Goal: Task Accomplishment & Management: Complete application form

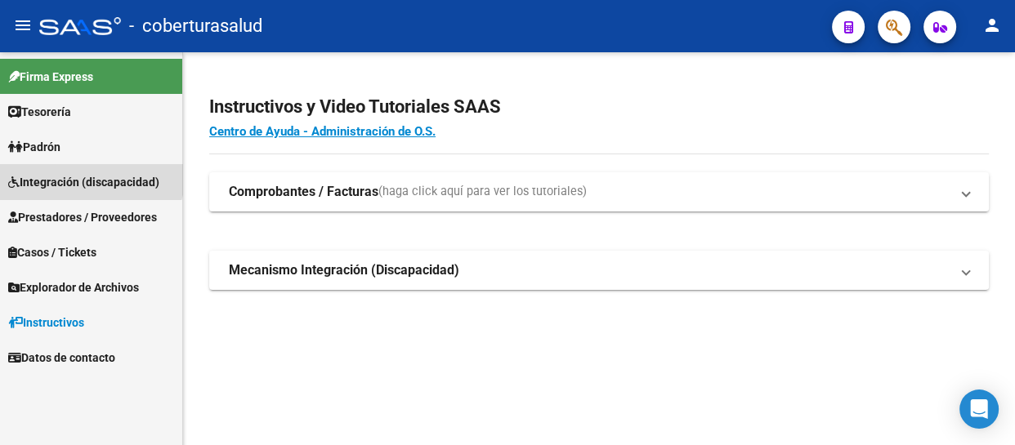
click at [74, 173] on span "Integración (discapacidad)" at bounding box center [83, 182] width 151 height 18
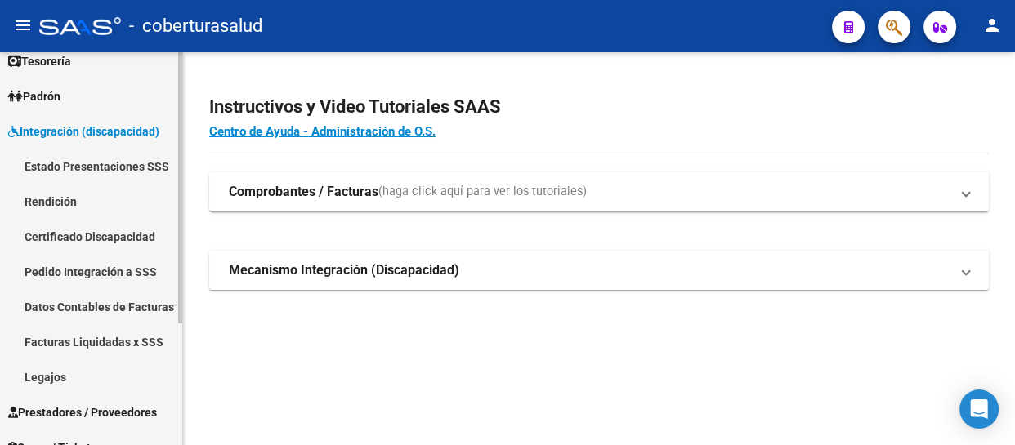
scroll to position [74, 0]
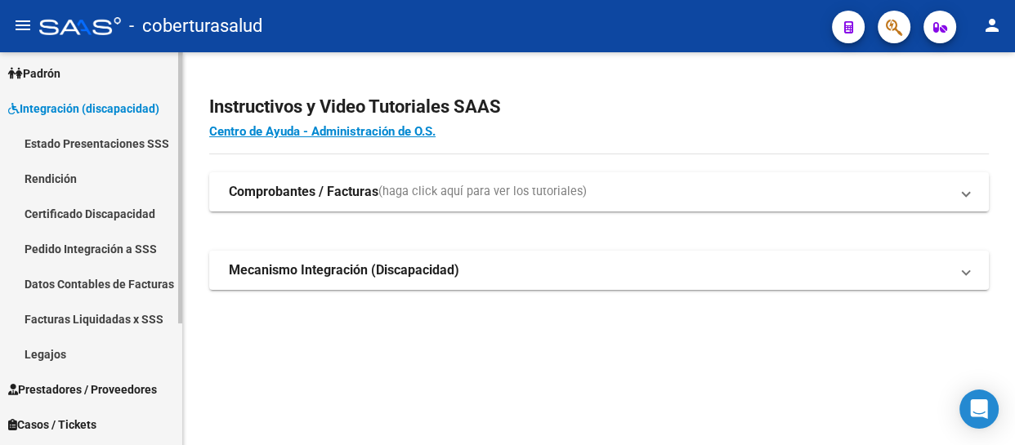
click at [55, 349] on link "Legajos" at bounding box center [91, 354] width 182 height 35
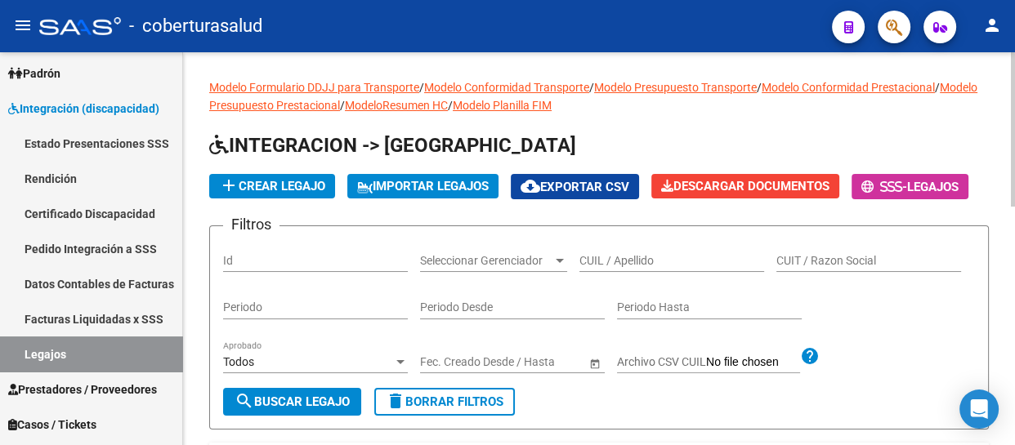
click at [632, 268] on input "CUIL / Apellido" at bounding box center [671, 261] width 185 height 14
paste input "20573463200"
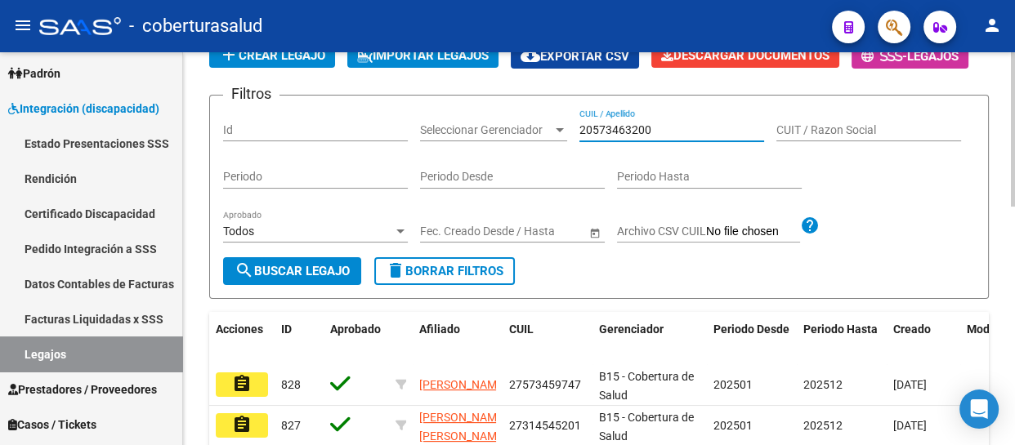
scroll to position [148, 0]
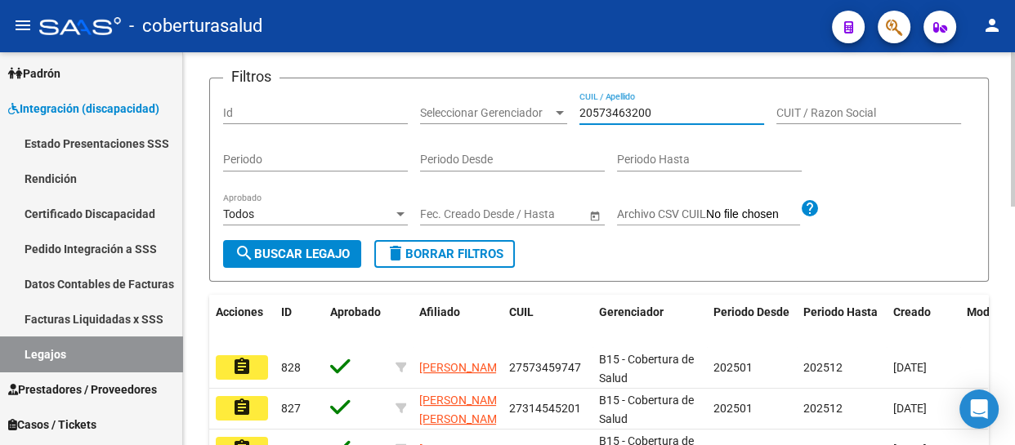
type input "20573463200"
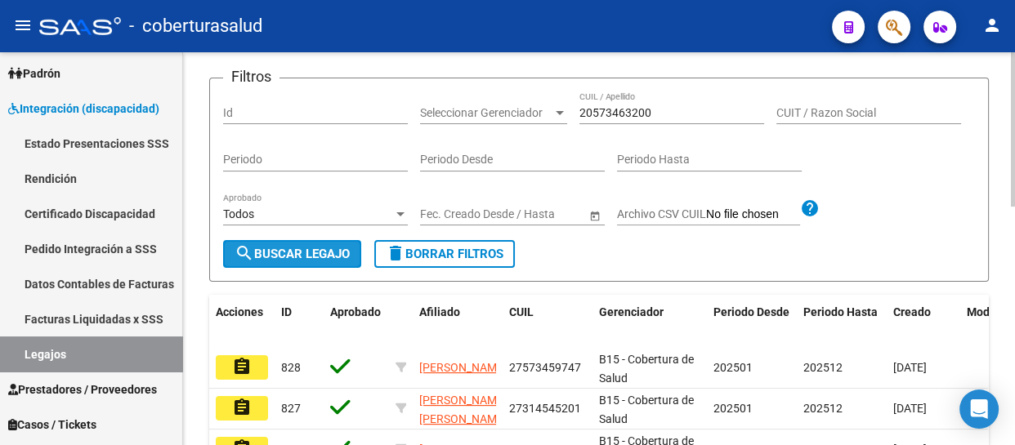
click at [262, 262] on span "search Buscar Legajo" at bounding box center [292, 254] width 115 height 15
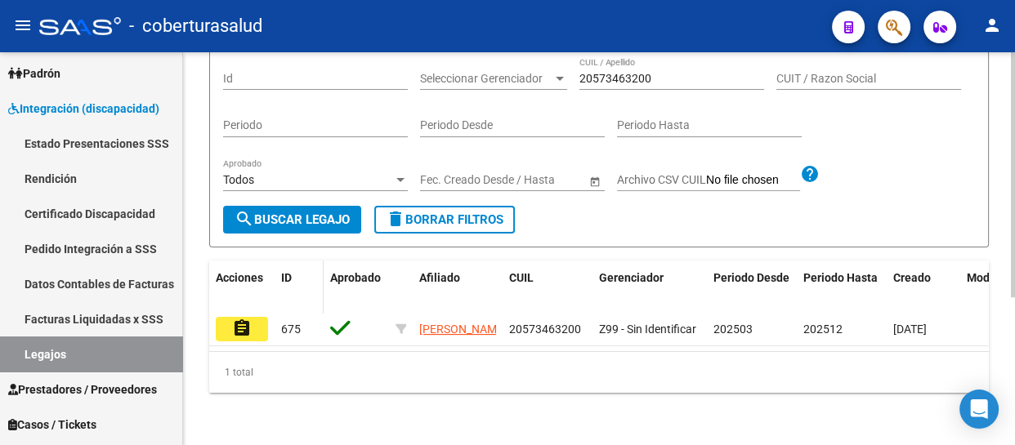
scroll to position [237, 0]
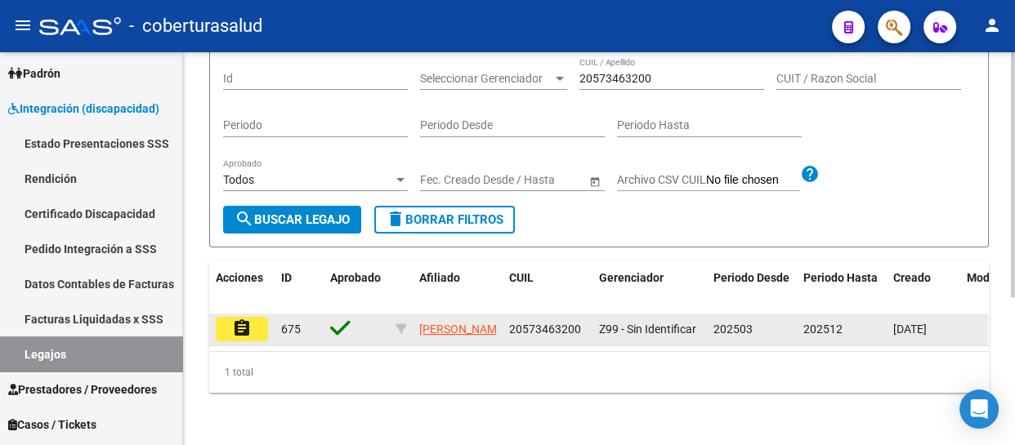
click at [258, 317] on button "assignment" at bounding box center [242, 329] width 52 height 25
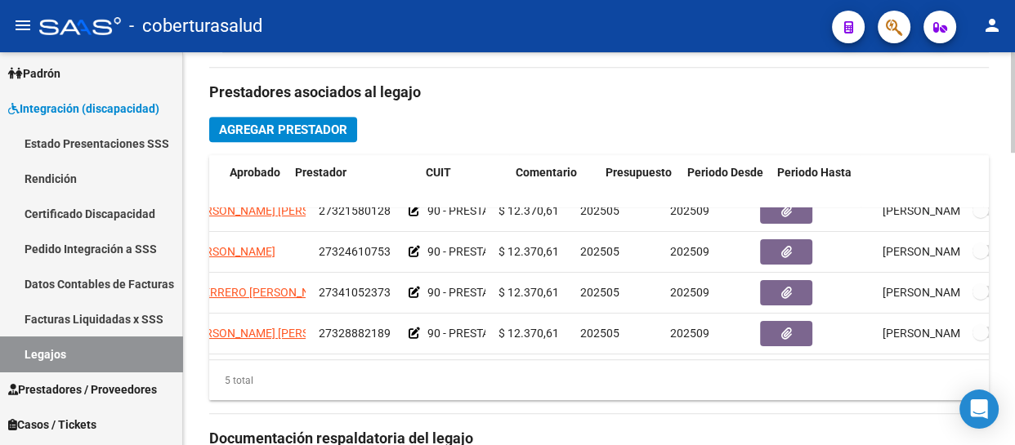
scroll to position [68, 0]
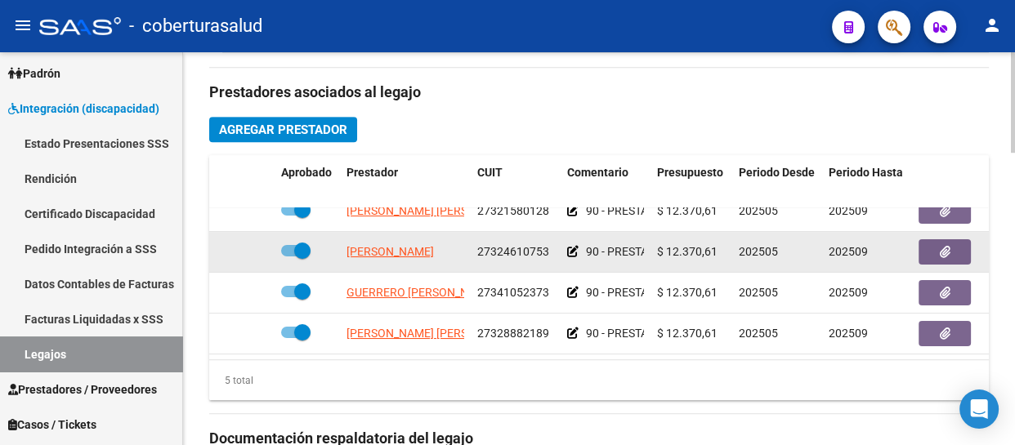
click at [306, 243] on span at bounding box center [302, 251] width 16 height 16
click at [289, 257] on input "checkbox" at bounding box center [288, 257] width 1 height 1
checkbox input "false"
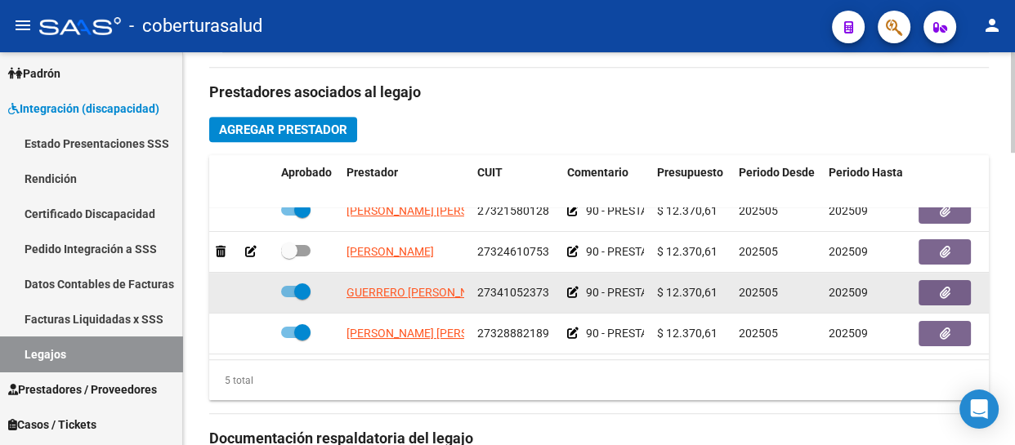
click at [303, 284] on span at bounding box center [302, 292] width 16 height 16
click at [289, 297] on input "checkbox" at bounding box center [288, 297] width 1 height 1
checkbox input "false"
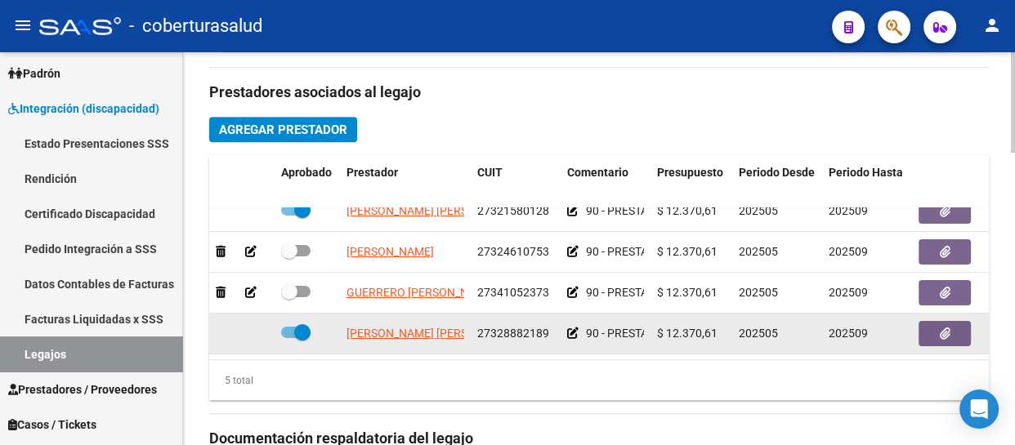
click at [302, 324] on span at bounding box center [302, 332] width 16 height 16
click at [289, 338] on input "checkbox" at bounding box center [288, 338] width 1 height 1
checkbox input "false"
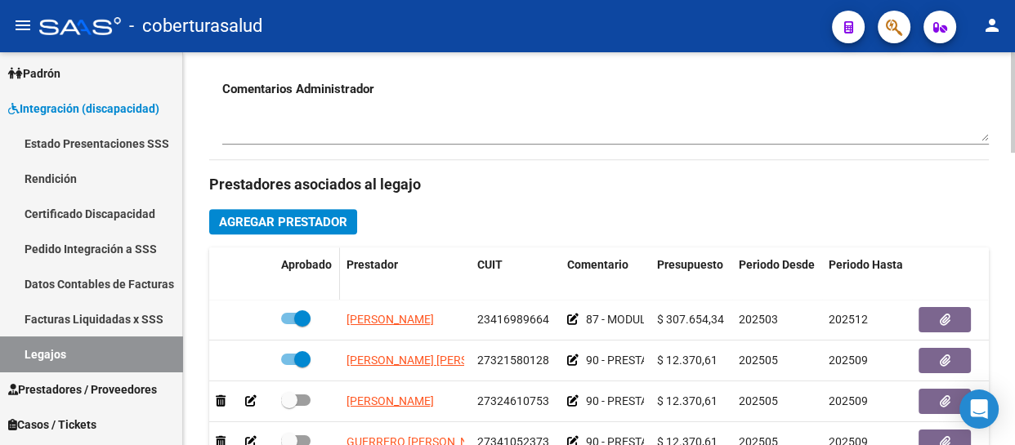
scroll to position [743, 0]
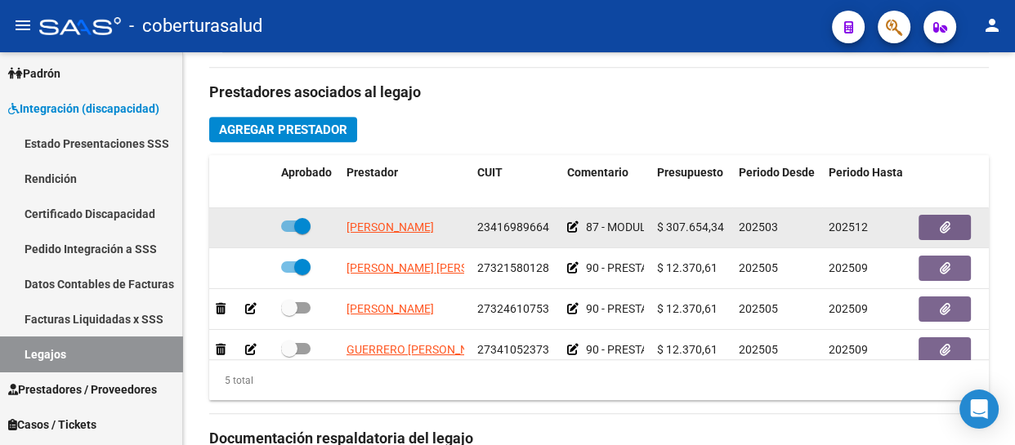
click at [302, 223] on span at bounding box center [302, 226] width 16 height 16
click at [289, 232] on input "checkbox" at bounding box center [288, 232] width 1 height 1
checkbox input "false"
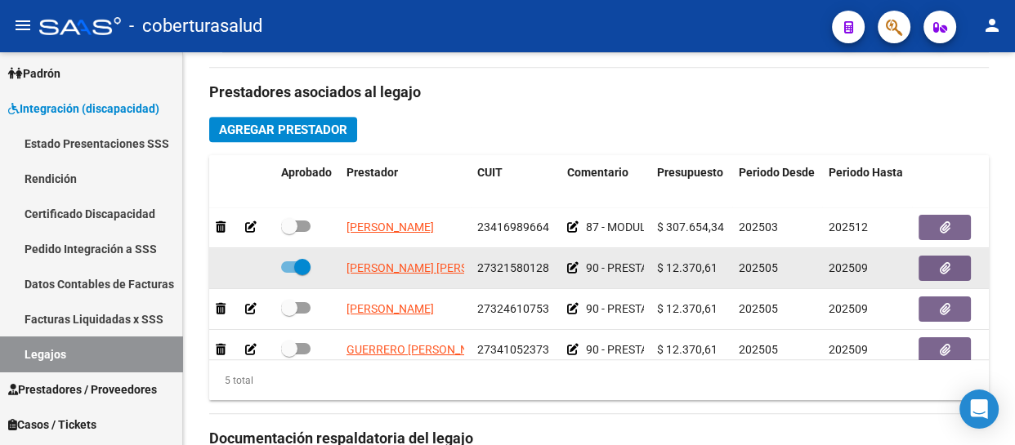
click at [302, 262] on span at bounding box center [302, 267] width 16 height 16
click at [289, 273] on input "checkbox" at bounding box center [288, 273] width 1 height 1
checkbox input "false"
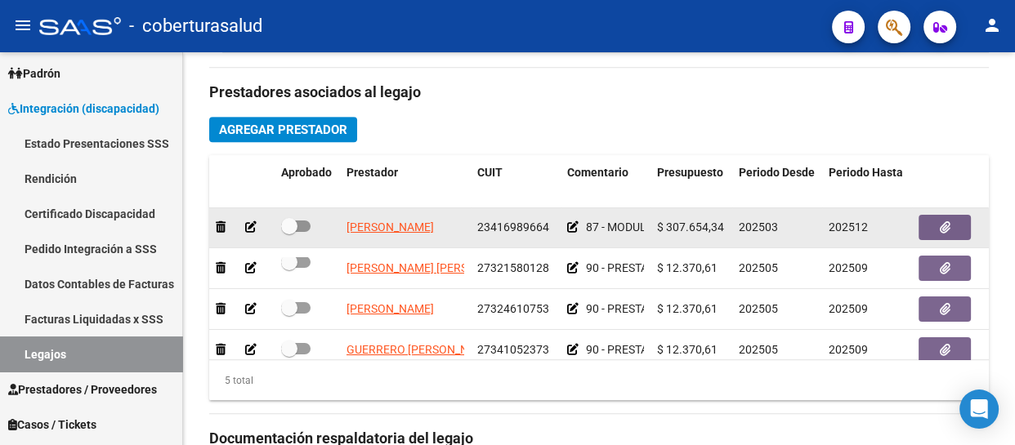
click at [249, 223] on icon at bounding box center [250, 226] width 11 height 11
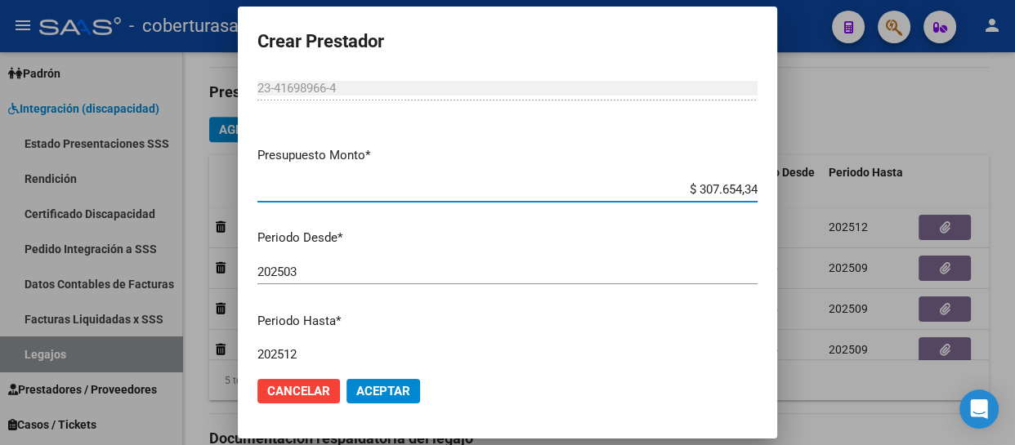
scroll to position [74, 0]
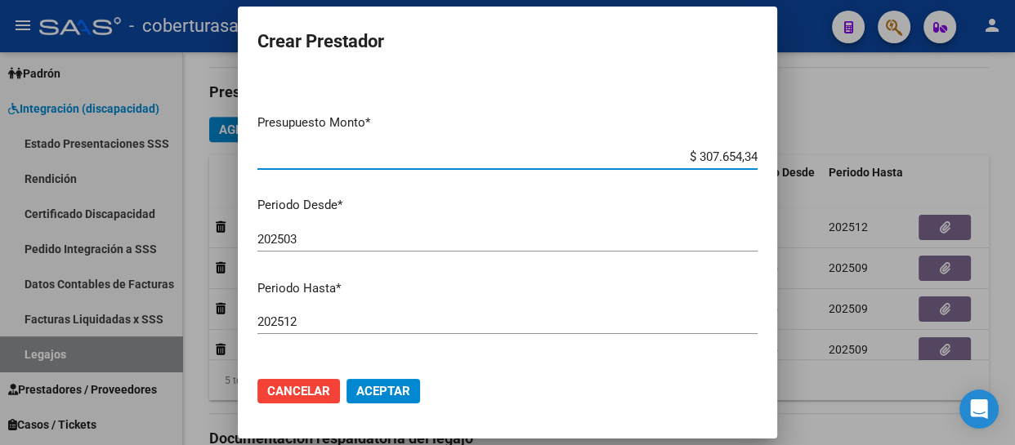
click at [290, 399] on button "Cancelar" at bounding box center [298, 391] width 83 height 25
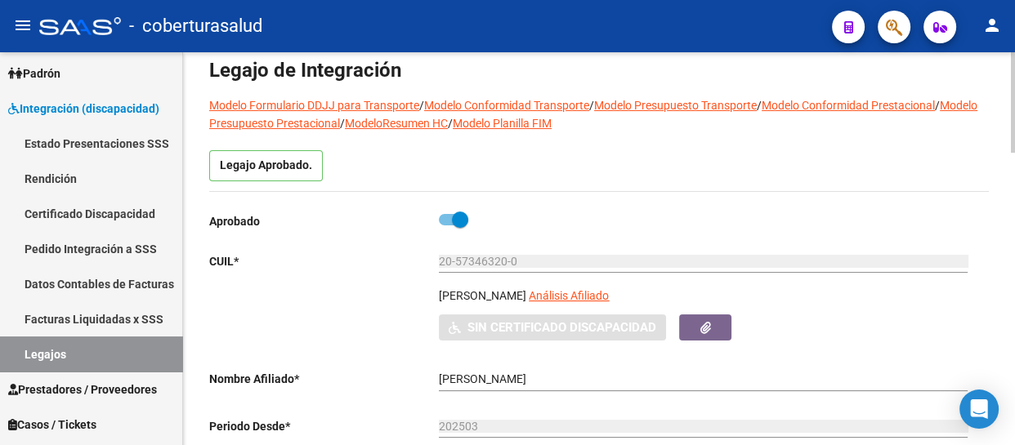
click at [458, 217] on span at bounding box center [460, 220] width 16 height 16
click at [447, 226] on input "checkbox" at bounding box center [446, 226] width 1 height 1
checkbox input "false"
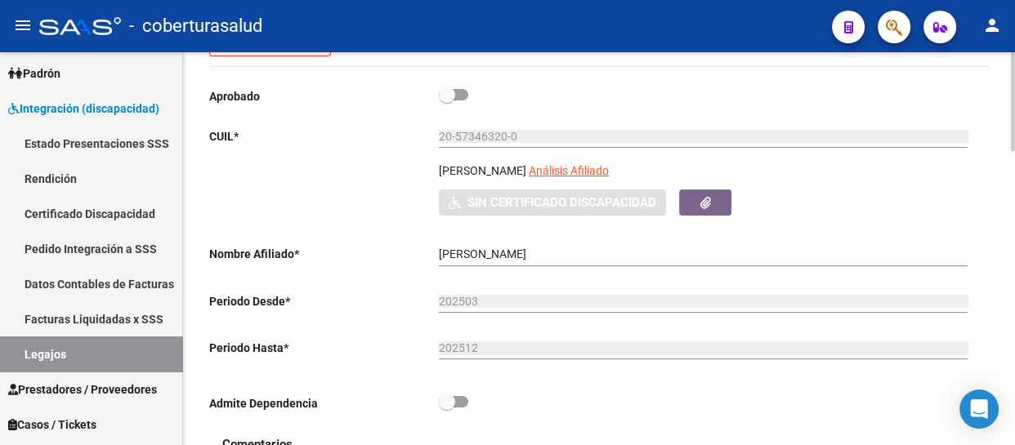
scroll to position [445, 0]
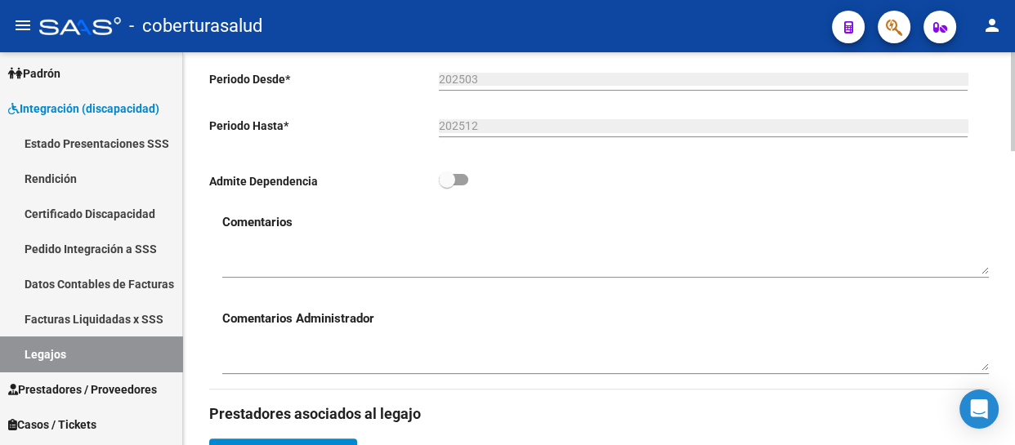
click at [587, 252] on textarea at bounding box center [605, 259] width 767 height 31
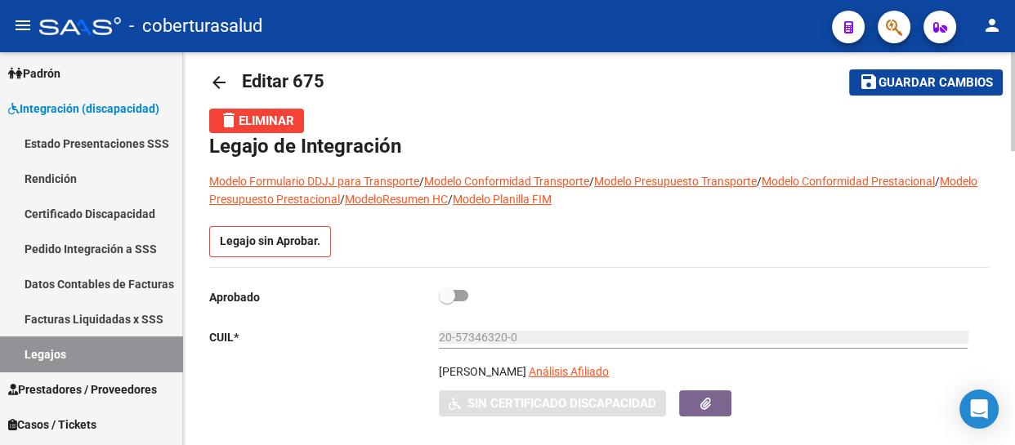
scroll to position [0, 0]
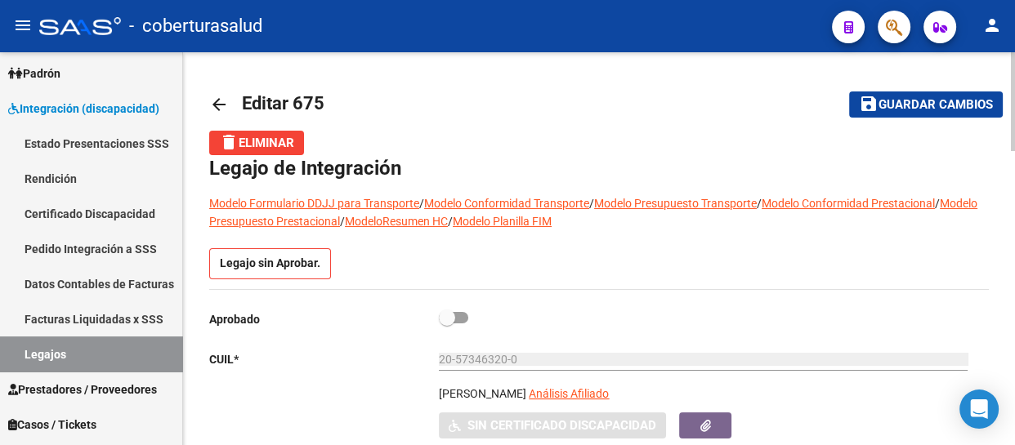
type textarea "AFILIADO SIN SSALUD DESDE [DATE]."
click at [935, 101] on span "Guardar cambios" at bounding box center [936, 105] width 114 height 15
